Goal: Register for event/course

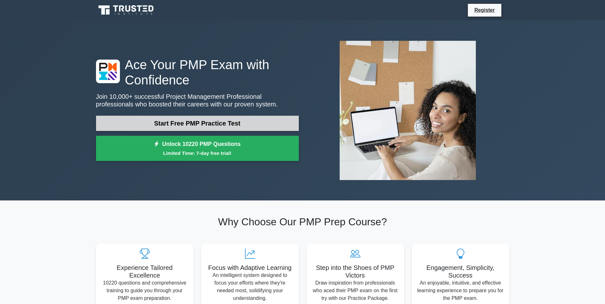
click at [184, 123] on link "Start Free PMP Practice Test" at bounding box center [197, 123] width 203 height 15
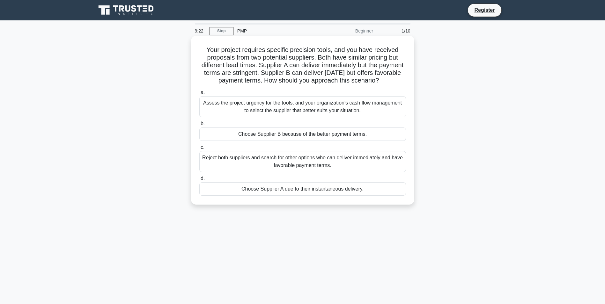
click at [285, 117] on div "Assess the project urgency for the tools, and your organization's cash flow man…" at bounding box center [302, 106] width 207 height 21
click at [199, 95] on input "a. Assess the project urgency for the tools, and your organization's cash flow …" at bounding box center [199, 93] width 0 height 4
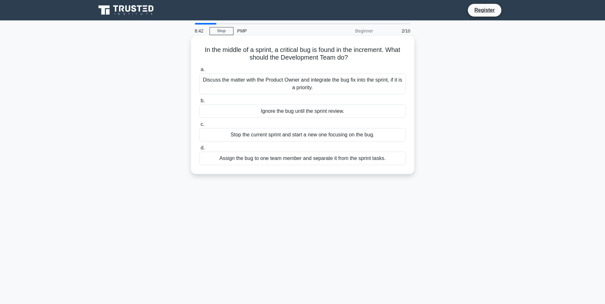
click at [271, 161] on div "Assign the bug to one team member and separate it from the sprint tasks." at bounding box center [302, 158] width 207 height 13
click at [199, 150] on input "d. Assign the bug to one team member and separate it from the sprint tasks." at bounding box center [199, 148] width 0 height 4
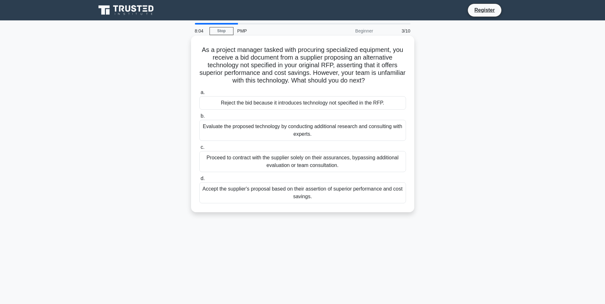
click at [241, 136] on div "Evaluate the proposed technology by conducting additional research and consulti…" at bounding box center [302, 130] width 207 height 21
click at [199, 118] on input "b. Evaluate the proposed technology by conducting additional research and consu…" at bounding box center [199, 116] width 0 height 4
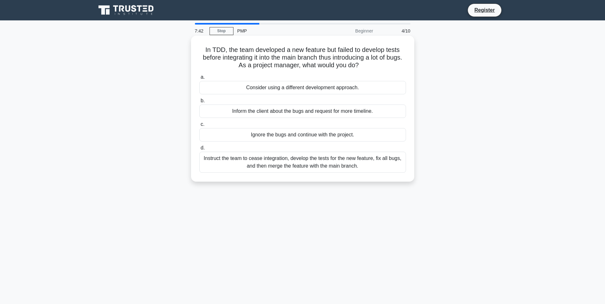
click at [262, 168] on div "Instruct the team to cease integration, develop the tests for the new feature, …" at bounding box center [302, 162] width 207 height 21
click at [199, 150] on input "d. Instruct the team to cease integration, develop the tests for the new featur…" at bounding box center [199, 148] width 0 height 4
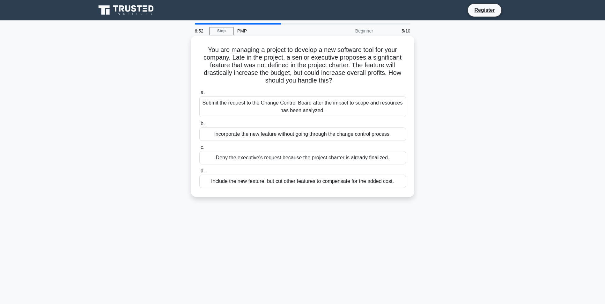
click at [276, 108] on div "Submit the request to the Change Control Board after the impact to scope and re…" at bounding box center [302, 106] width 207 height 21
click at [199, 95] on input "a. Submit the request to the Change Control Board after the impact to scope and…" at bounding box center [199, 93] width 0 height 4
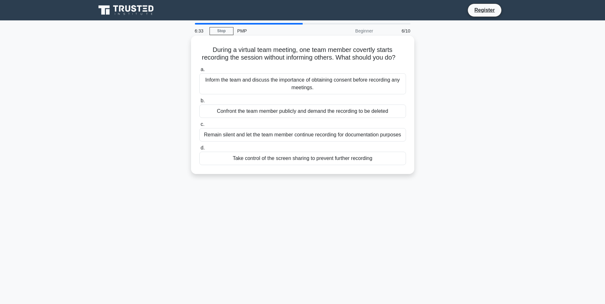
click at [270, 87] on div "Inform the team and discuss the importance of obtaining consent before recordin…" at bounding box center [302, 83] width 207 height 21
click at [199, 72] on input "a. Inform the team and discuss the importance of obtaining consent before recor…" at bounding box center [199, 70] width 0 height 4
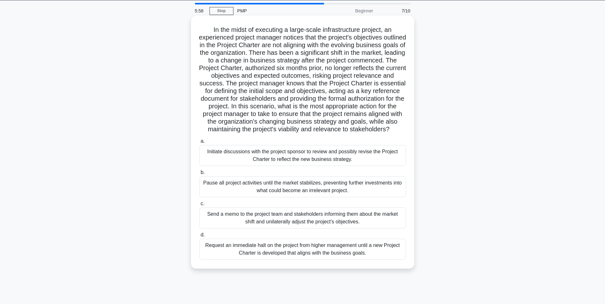
scroll to position [32, 0]
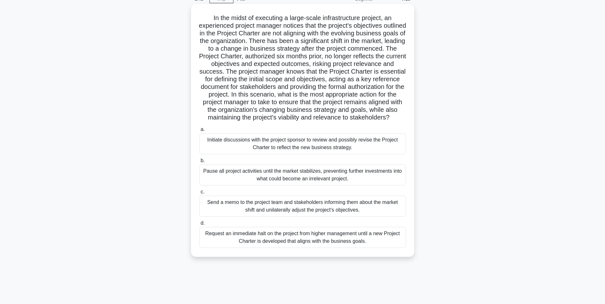
click at [277, 149] on div "Initiate discussions with the project sponsor to review and possibly revise the…" at bounding box center [302, 143] width 207 height 21
click at [199, 132] on input "a. Initiate discussions with the project sponsor to review and possibly revise …" at bounding box center [199, 130] width 0 height 4
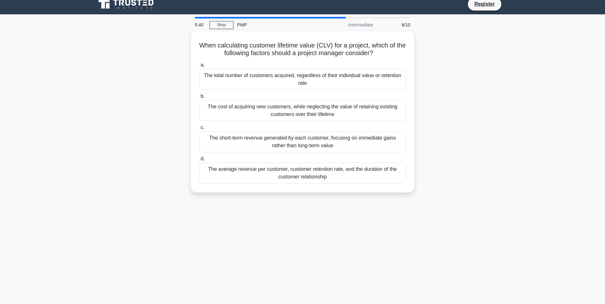
scroll to position [0, 0]
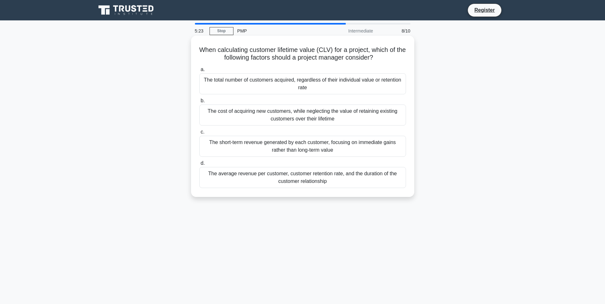
click at [327, 175] on div "The average revenue per customer, customer retention rate, and the duration of …" at bounding box center [302, 177] width 207 height 21
click at [199, 166] on input "d. The average revenue per customer, customer retention rate, and the duration …" at bounding box center [199, 163] width 0 height 4
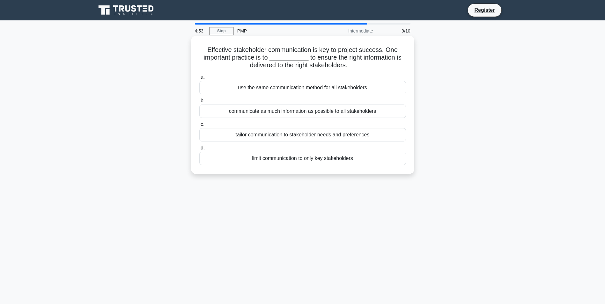
click at [303, 89] on div "use the same communication method for all stakeholders" at bounding box center [302, 87] width 207 height 13
click at [199, 79] on input "a. use the same communication method for all stakeholders" at bounding box center [199, 77] width 0 height 4
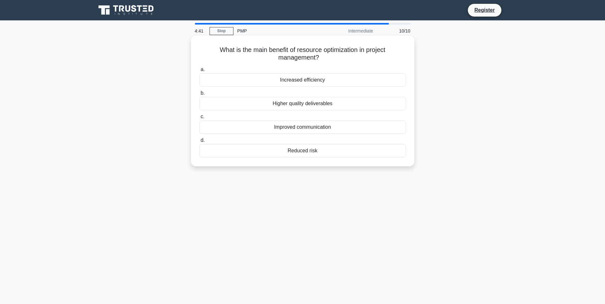
click at [304, 84] on div "Increased efficiency" at bounding box center [302, 79] width 207 height 13
click at [199, 72] on input "a. Increased efficiency" at bounding box center [199, 70] width 0 height 4
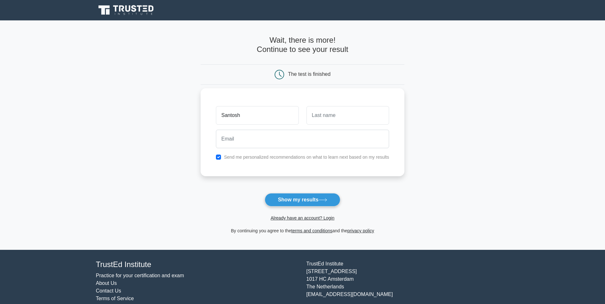
type input "Santosh"
click at [320, 112] on input "text" at bounding box center [347, 115] width 83 height 18
type input "G"
click at [302, 146] on input "email" at bounding box center [302, 139] width 173 height 18
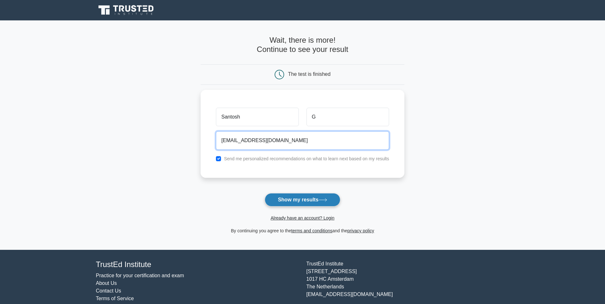
type input "santosh.g@desapex.com"
click at [311, 199] on button "Show my results" at bounding box center [302, 199] width 75 height 13
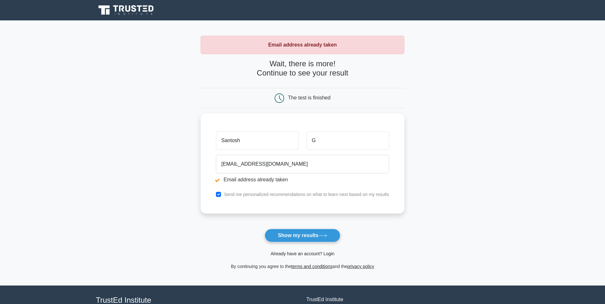
click at [300, 254] on link "Already have an account? Login" at bounding box center [302, 253] width 64 height 5
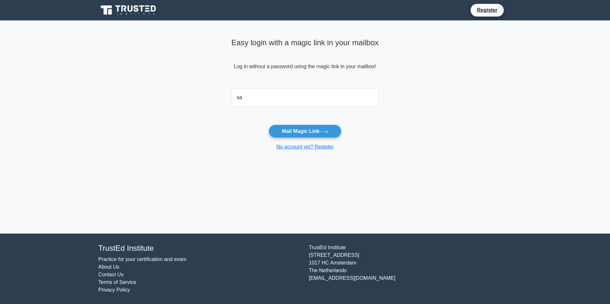
type input "[EMAIL_ADDRESS][DOMAIN_NAME]"
click at [294, 132] on button "Mail Magic Link" at bounding box center [305, 131] width 72 height 13
